Goal: Task Accomplishment & Management: Use online tool/utility

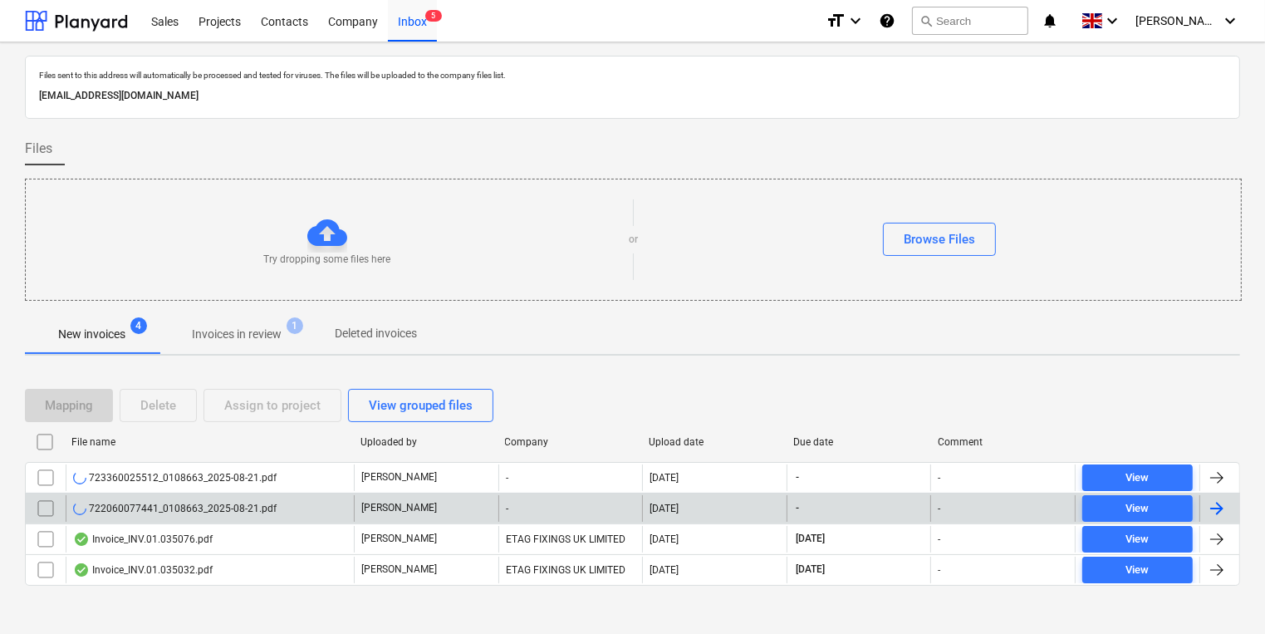
click at [454, 510] on div "[PERSON_NAME]" at bounding box center [426, 508] width 144 height 27
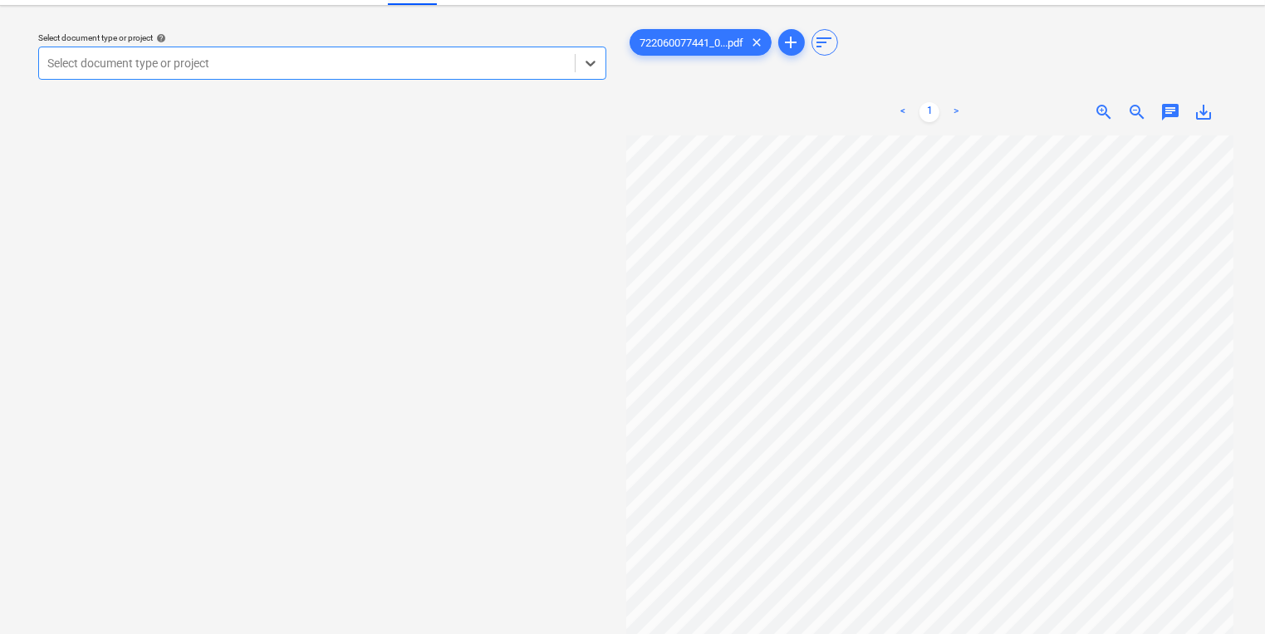
scroll to position [66, 0]
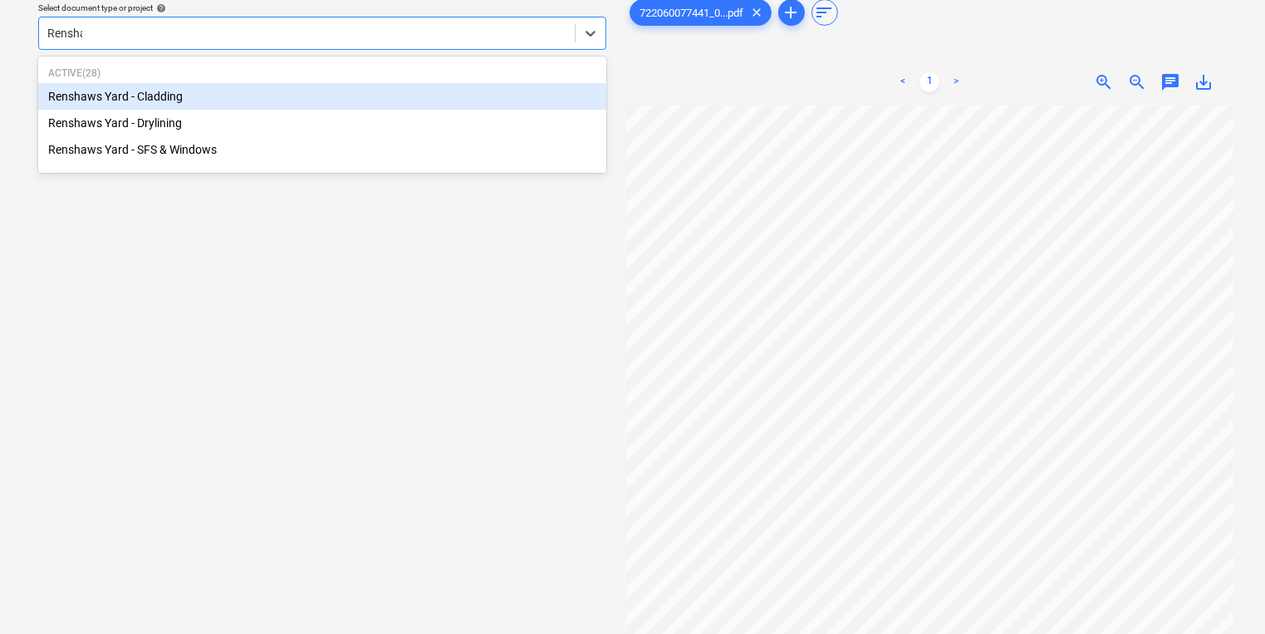
type input "[PERSON_NAME]"
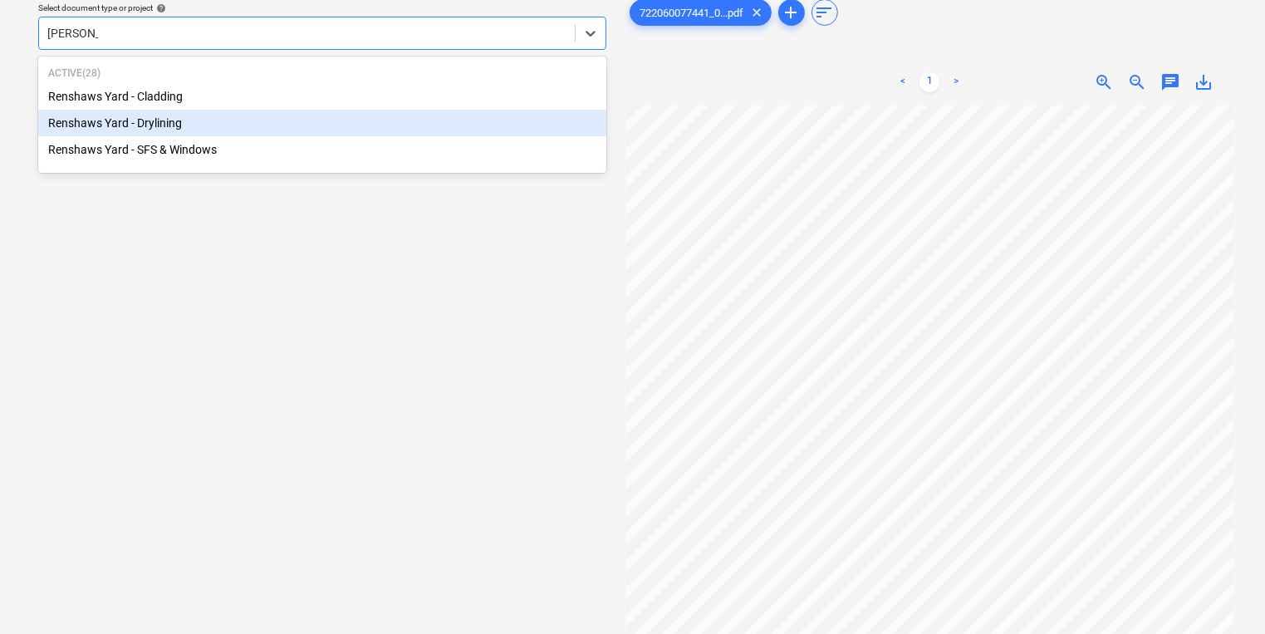
drag, startPoint x: 167, startPoint y: 141, endPoint x: 168, endPoint y: 122, distance: 19.1
click at [168, 122] on div "Renshaws Yard - Cladding Renshaws Yard - Drylining Renshaws Yard - SFS & Windows" at bounding box center [322, 123] width 568 height 80
click at [168, 122] on div "Renshaws Yard - Drylining" at bounding box center [322, 123] width 568 height 27
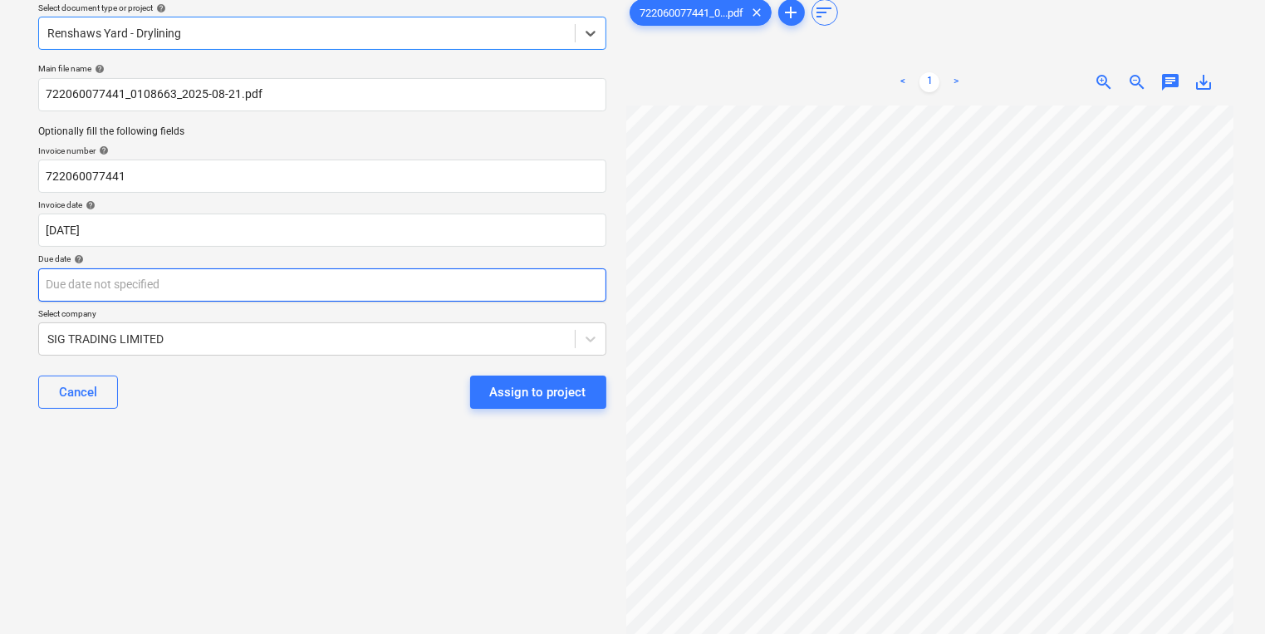
click at [200, 292] on body "Sales Projects Contacts Company Inbox 5 format_size keyboard_arrow_down help se…" at bounding box center [632, 251] width 1265 height 634
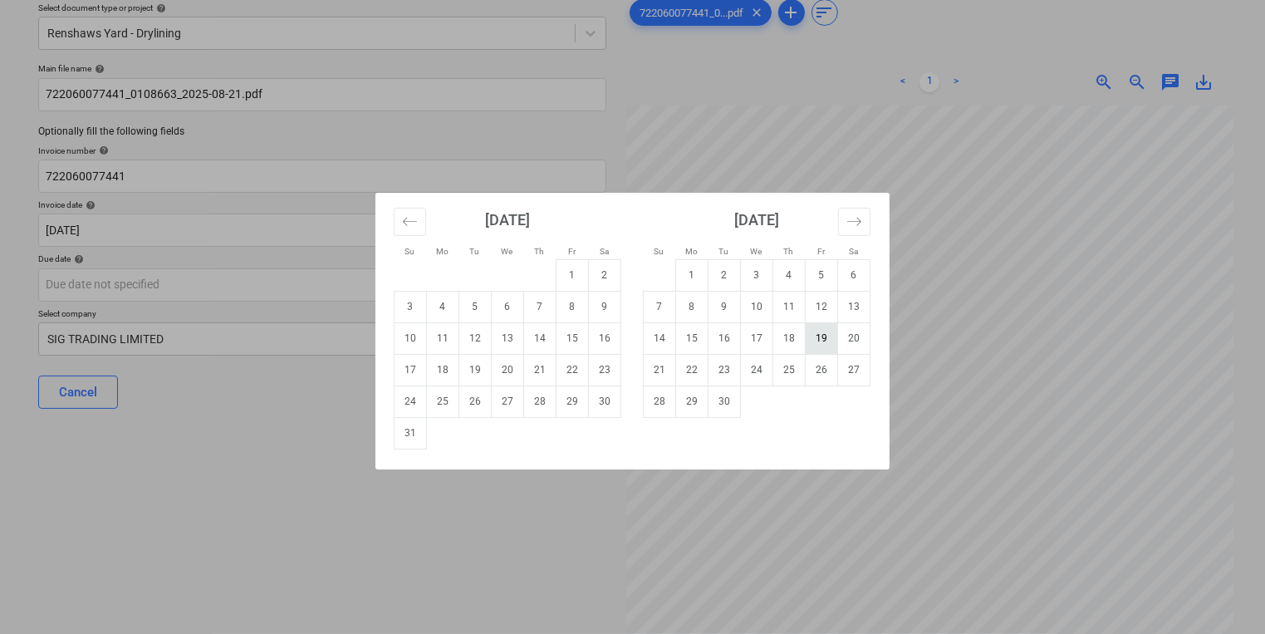
click at [812, 341] on td "19" at bounding box center [821, 338] width 32 height 32
type input "[DATE]"
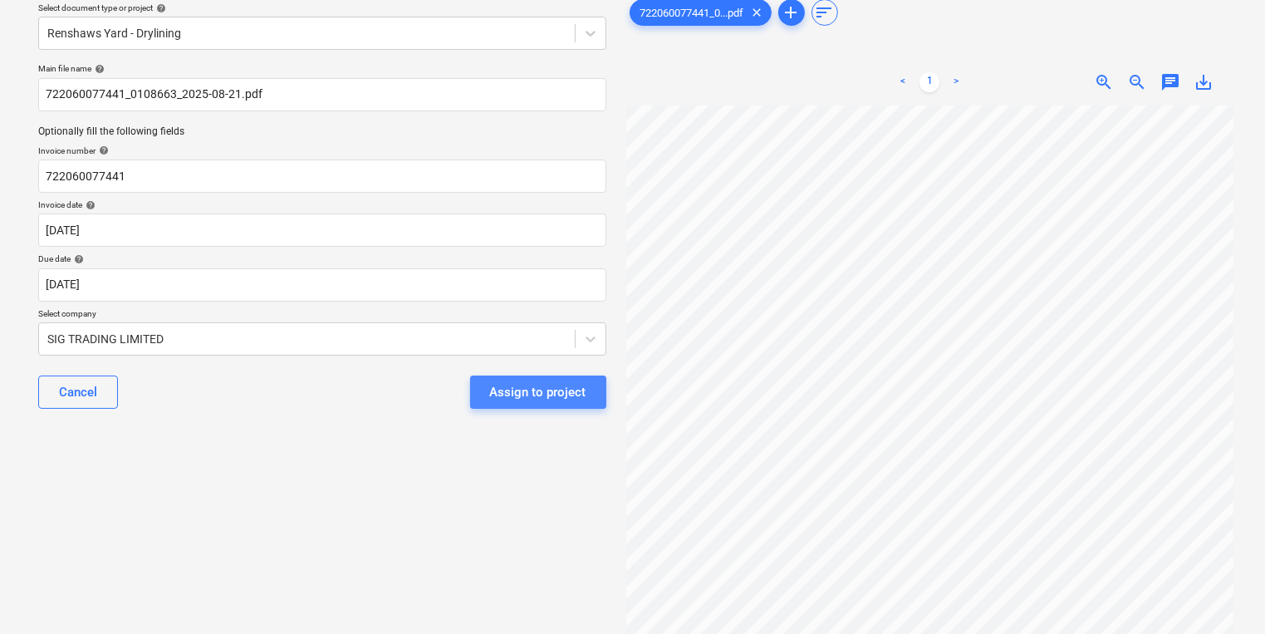
click at [535, 400] on div "Assign to project" at bounding box center [538, 392] width 96 height 22
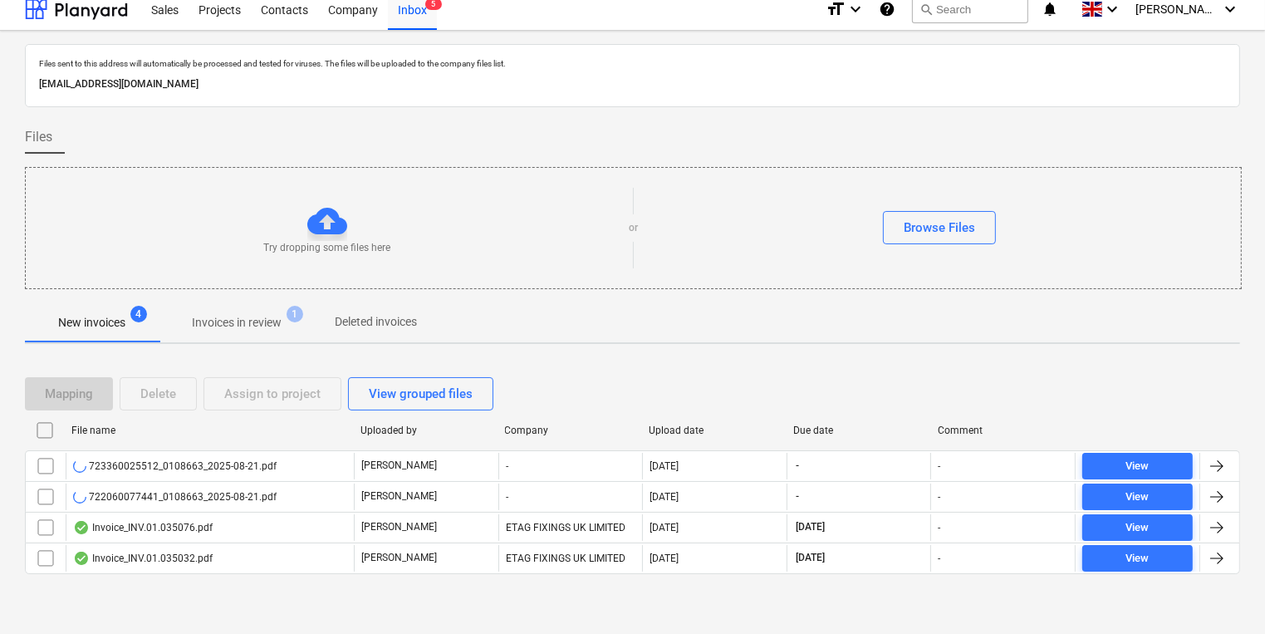
scroll to position [9, 0]
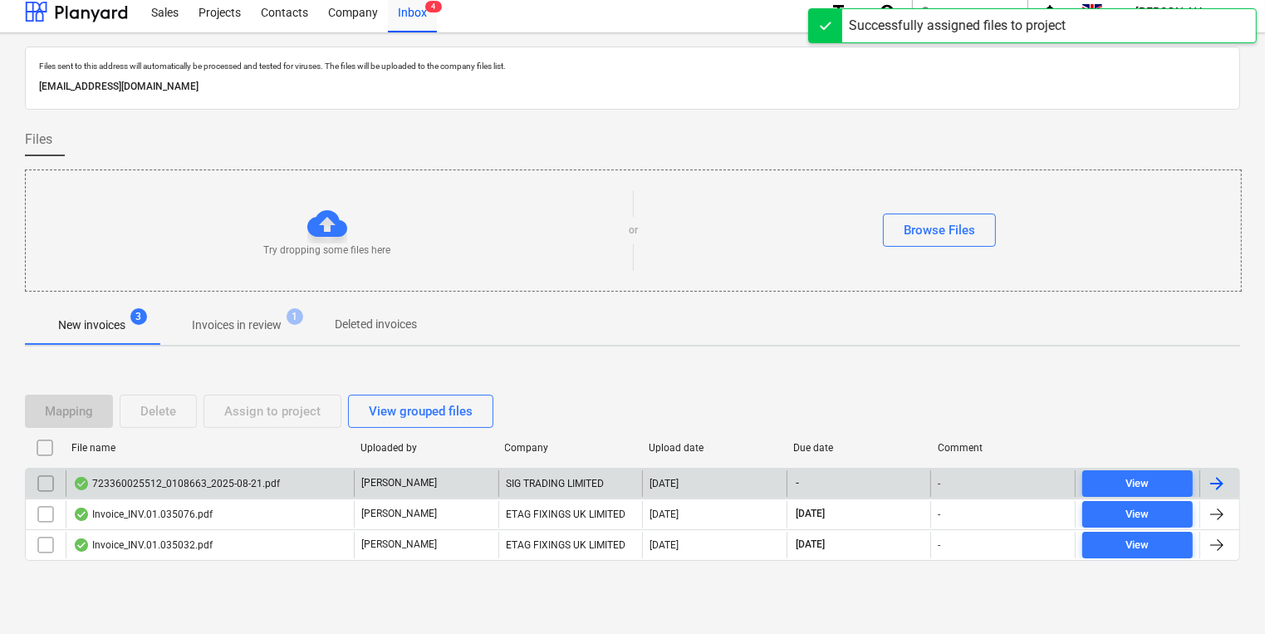
click at [259, 485] on div "723360025512_0108663_2025-08-21.pdf" at bounding box center [176, 483] width 207 height 13
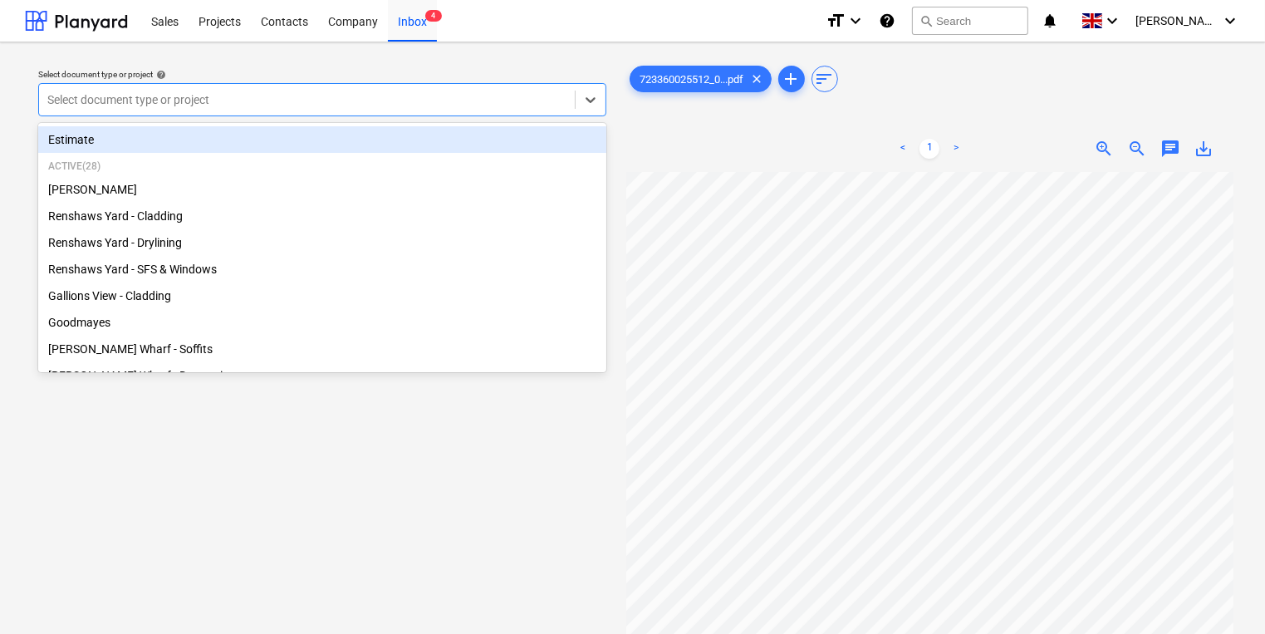
click at [362, 105] on div at bounding box center [306, 99] width 519 height 17
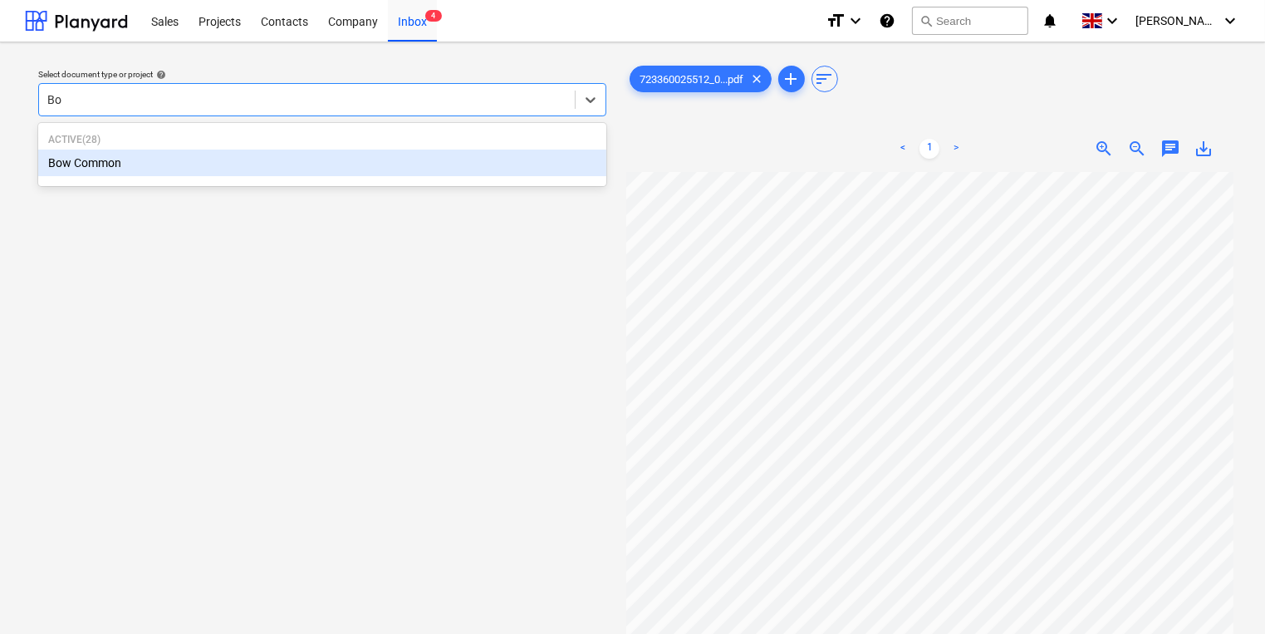
type input "Bow"
click at [352, 172] on div "Bow Common" at bounding box center [322, 162] width 568 height 27
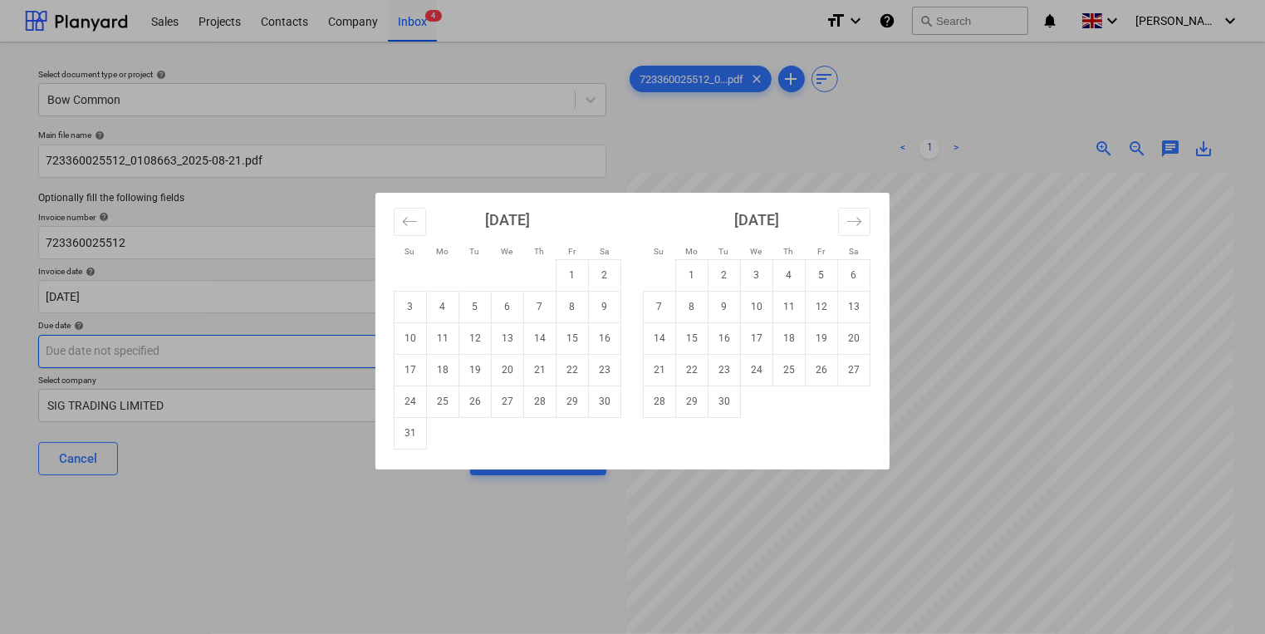
click at [330, 352] on body "Sales Projects Contacts Company Inbox 4 format_size keyboard_arrow_down help se…" at bounding box center [632, 317] width 1265 height 634
click at [757, 336] on td "17" at bounding box center [757, 338] width 32 height 32
type input "[DATE]"
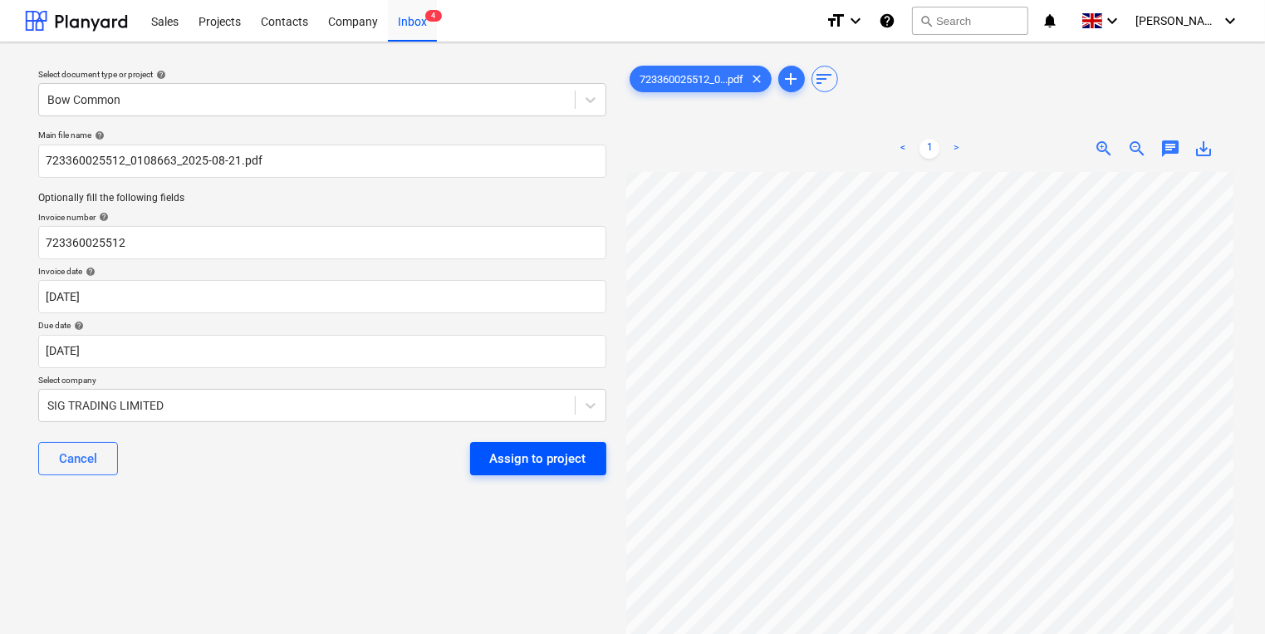
click at [591, 463] on button "Assign to project" at bounding box center [538, 458] width 136 height 33
